Goal: Task Accomplishment & Management: Use online tool/utility

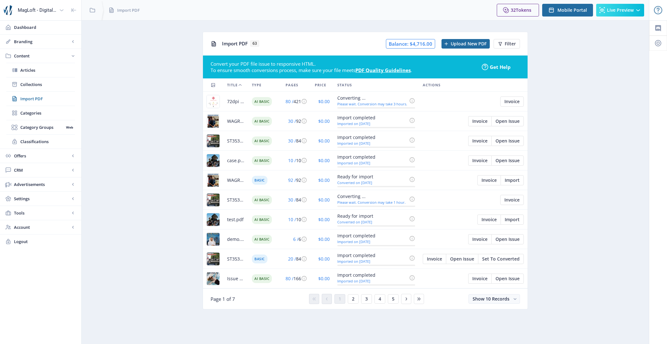
click at [143, 118] on app-content-pdf-import "Import PDF 63 Balance: $4,716.00 Upload New PDF Filter Convert your PDF file is…" at bounding box center [365, 176] width 545 height 288
click at [587, 236] on app-content-pdf-import "Import PDF 63 Balance: $4,716.00 Upload New PDF Filter Convert your PDF file is…" at bounding box center [365, 176] width 545 height 288
click at [167, 131] on app-content-pdf-import "Import PDF 63 Balance: $4,716.00 Upload New PDF Filter Convert your PDF file is…" at bounding box center [365, 176] width 545 height 288
